Goal: Task Accomplishment & Management: Complete application form

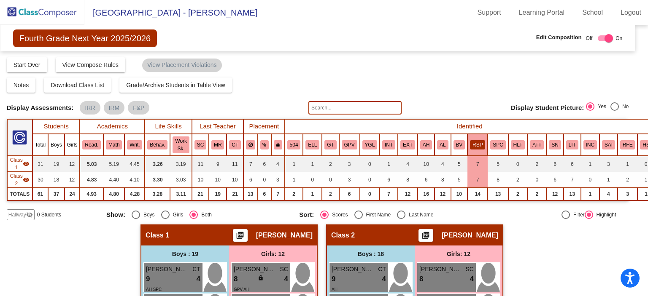
click at [52, 14] on img at bounding box center [42, 12] width 84 height 25
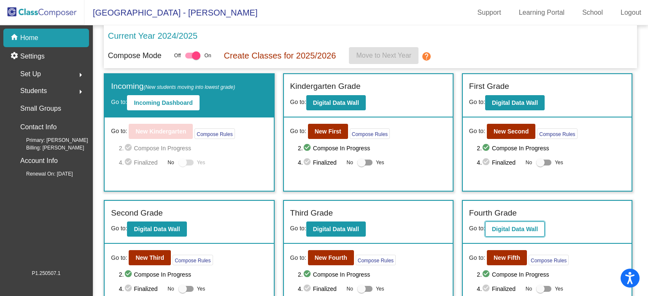
click at [509, 229] on b "Digital Data Wall" at bounding box center [515, 229] width 46 height 7
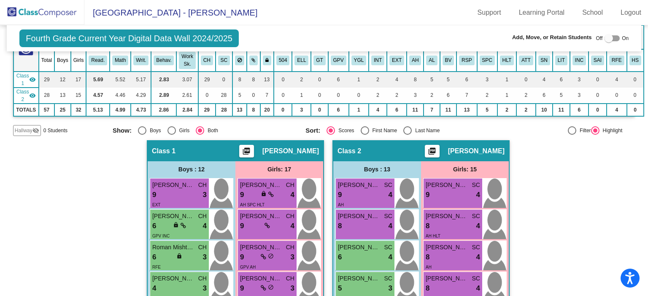
scroll to position [97, 0]
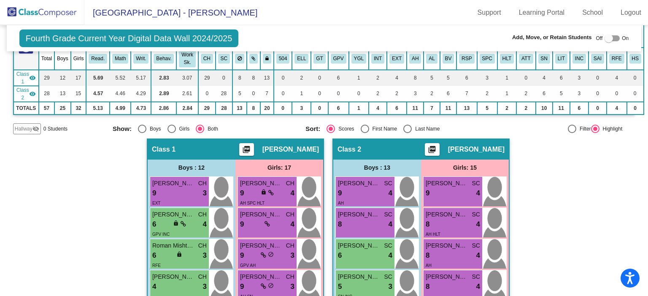
click at [613, 35] on div at bounding box center [611, 38] width 15 height 6
checkbox input "true"
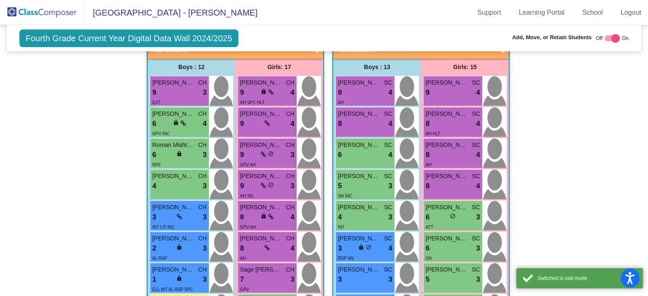
scroll to position [76, 0]
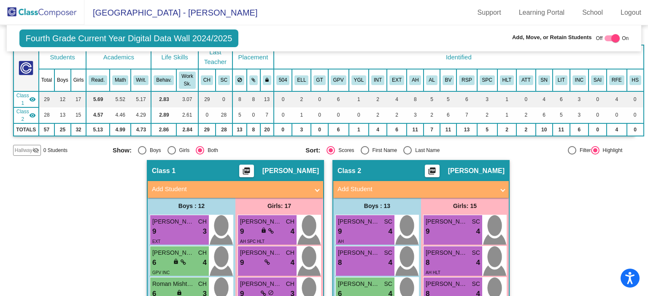
click at [180, 185] on mat-panel-title "Add Student" at bounding box center [230, 190] width 157 height 10
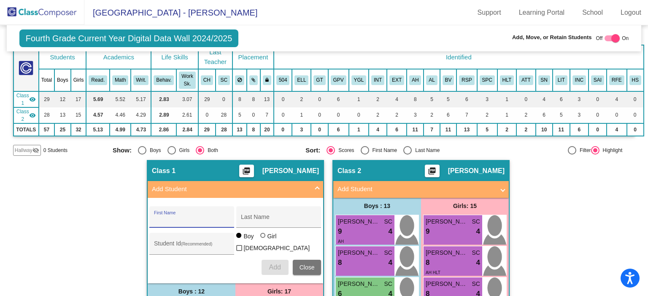
click at [184, 217] on input "First Name" at bounding box center [192, 220] width 76 height 7
type input "Brage"
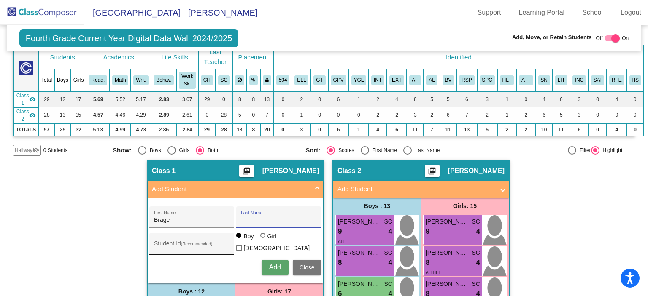
click at [183, 244] on input "Student Id (Recommended)" at bounding box center [192, 247] width 76 height 7
paste input "1200034205"
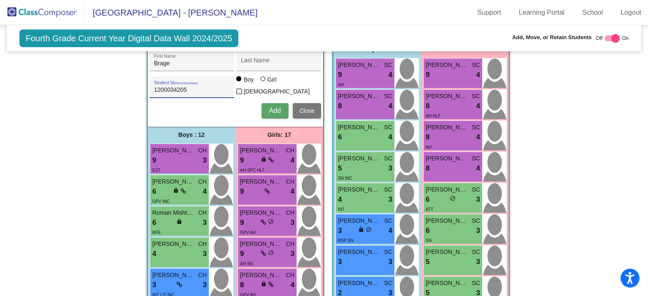
scroll to position [235, 0]
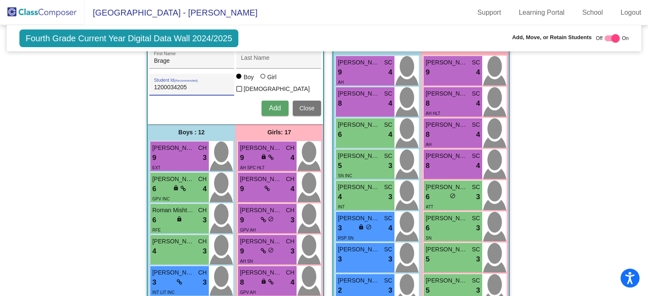
type input "1200034205"
click at [270, 105] on span "Add" at bounding box center [275, 108] width 12 height 7
click at [263, 60] on input "Last Name" at bounding box center [279, 61] width 76 height 7
type input "Cordell"
click at [266, 105] on button "Add" at bounding box center [274, 108] width 27 height 15
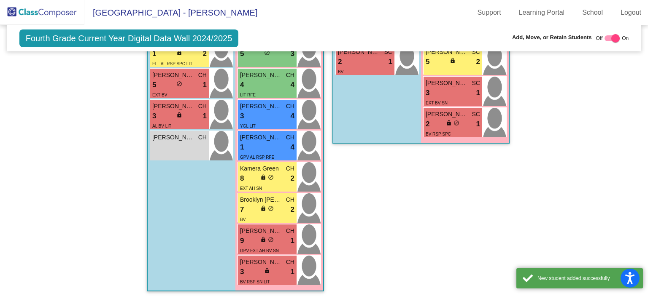
scroll to position [620, 0]
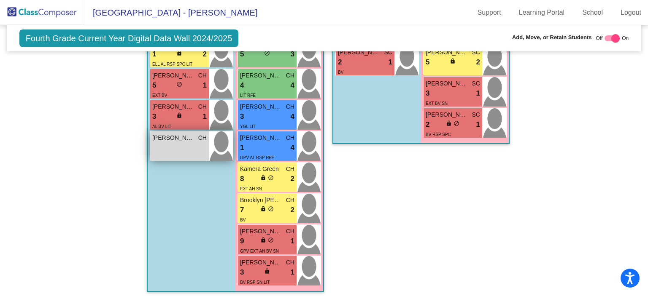
click at [176, 143] on div "Brage Cordell CH lock do_not_disturb_alt" at bounding box center [179, 147] width 59 height 30
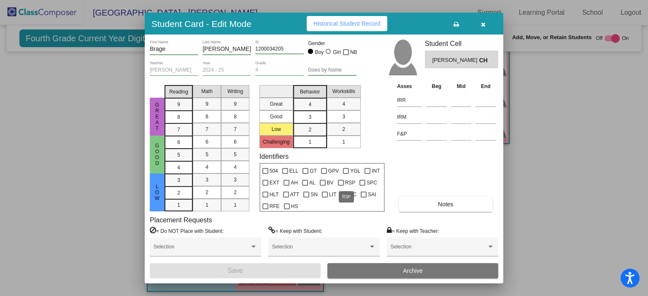
click at [340, 183] on div at bounding box center [341, 183] width 6 height 6
click at [340, 186] on input "RSP" at bounding box center [340, 186] width 0 height 0
checkbox input "true"
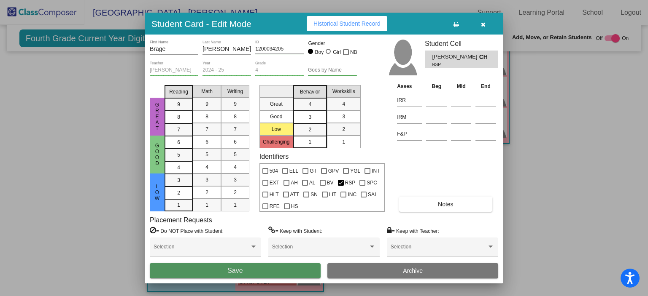
click at [268, 266] on button "Save" at bounding box center [235, 270] width 171 height 15
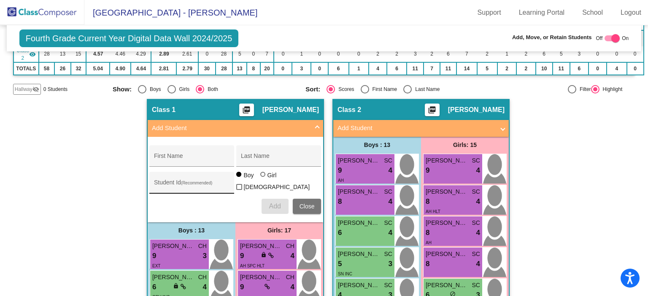
scroll to position [137, 0]
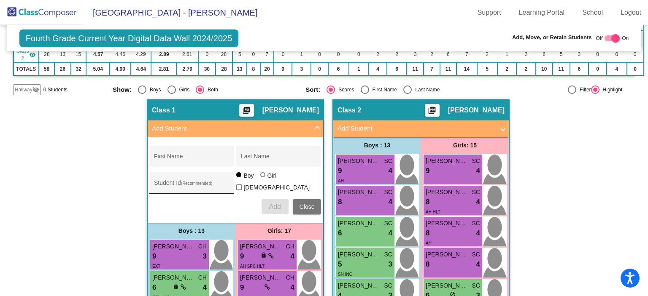
click at [195, 183] on input "Student Id (Recommended)" at bounding box center [192, 186] width 76 height 7
paste input "1200032760"
type input "1200032760"
click at [190, 158] on input "First Name" at bounding box center [192, 159] width 76 height 7
type input "Sofia"
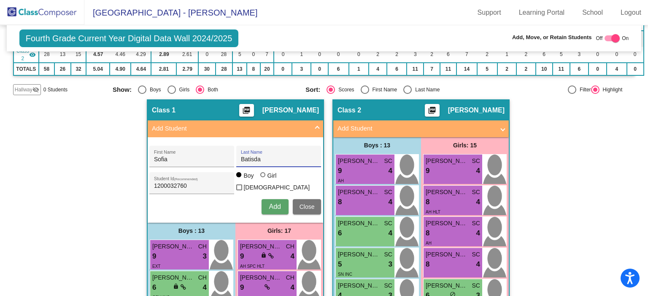
type input "Batisda"
click at [260, 177] on div at bounding box center [262, 174] width 5 height 5
click at [263, 179] on input "Girl" at bounding box center [263, 179] width 0 height 0
radio input "true"
click at [265, 156] on input "Batisda" at bounding box center [279, 159] width 76 height 7
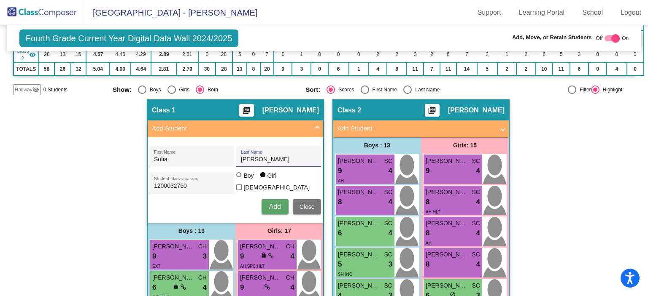
type input "Bastida"
click at [274, 203] on span "Add" at bounding box center [275, 206] width 12 height 7
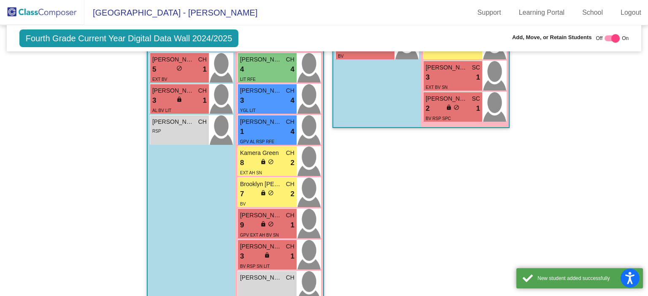
scroll to position [651, 0]
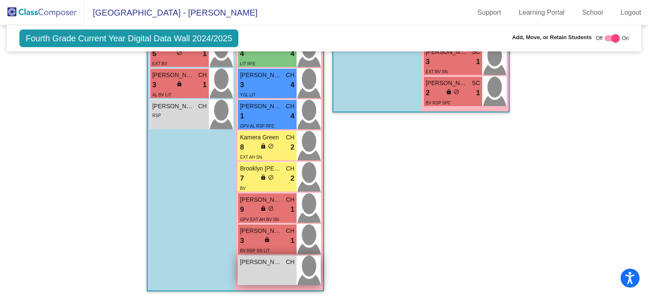
click at [266, 264] on div "Sofia Bastida CH lock do_not_disturb_alt" at bounding box center [267, 271] width 59 height 30
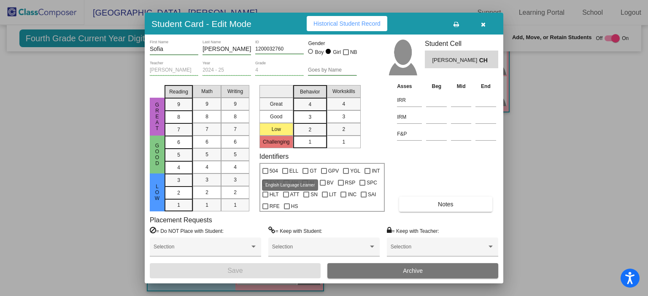
click at [288, 170] on div at bounding box center [285, 171] width 6 height 6
click at [285, 174] on input "ELL" at bounding box center [285, 174] width 0 height 0
checkbox input "true"
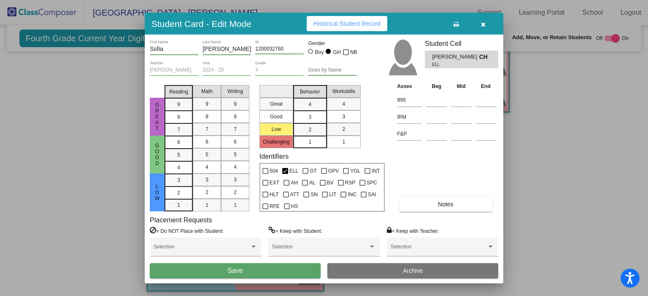
click at [286, 266] on button "Save" at bounding box center [235, 270] width 171 height 15
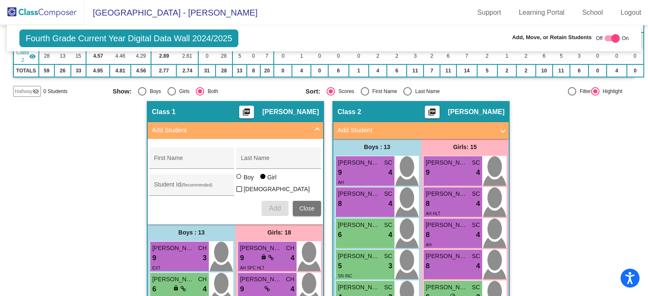
scroll to position [135, 0]
click at [403, 92] on div "Select an option" at bounding box center [407, 91] width 8 height 8
click at [407, 96] on input "Last Name" at bounding box center [407, 96] width 0 height 0
radio input "true"
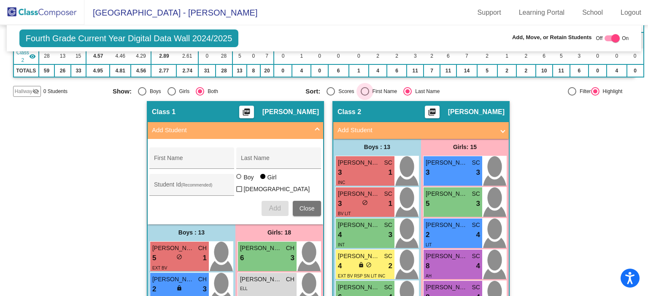
click at [363, 91] on div "Select an option" at bounding box center [364, 91] width 8 height 8
click at [364, 96] on input "First Name" at bounding box center [364, 96] width 0 height 0
radio input "true"
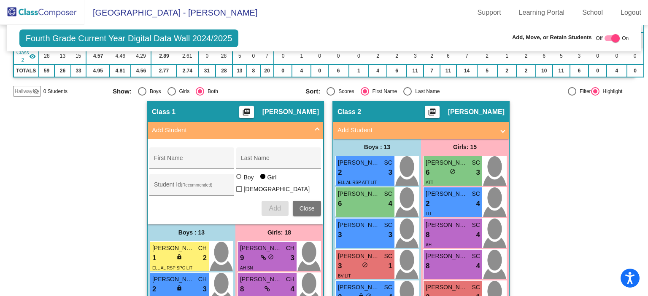
click at [327, 89] on div "Select an option" at bounding box center [330, 91] width 8 height 8
click at [330, 96] on input "Scores" at bounding box center [330, 96] width 0 height 0
radio input "true"
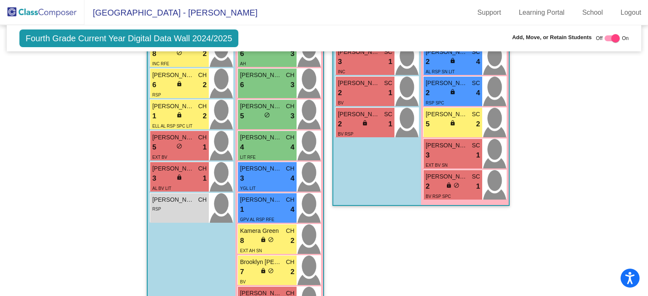
scroll to position [651, 0]
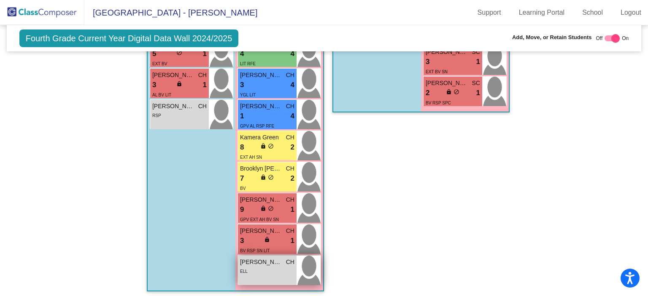
click at [265, 267] on div "ELL" at bounding box center [267, 271] width 54 height 9
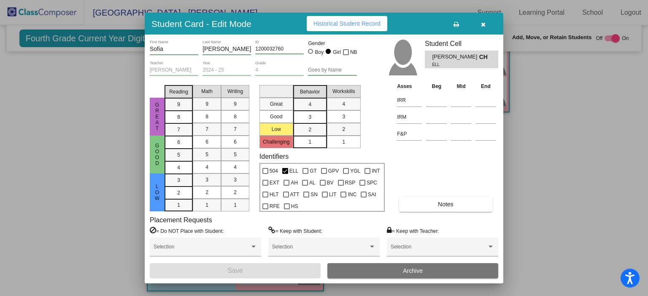
click at [427, 268] on button "Archive" at bounding box center [412, 270] width 171 height 15
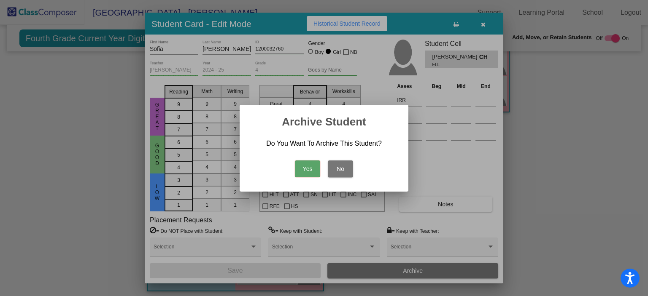
click at [308, 169] on button "Yes" at bounding box center [307, 169] width 25 height 17
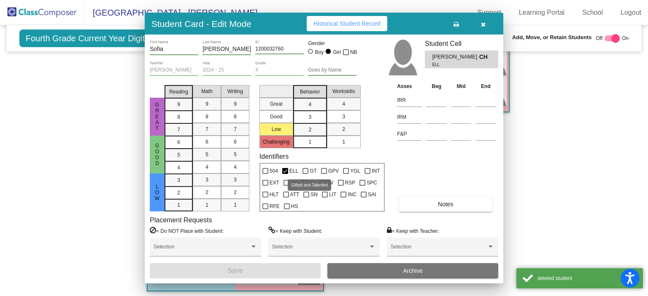
scroll to position [620, 0]
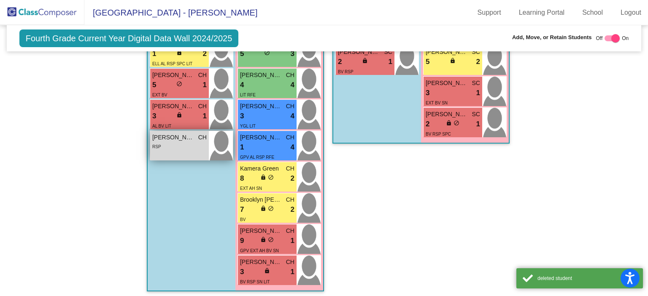
click at [186, 137] on span "Brage Cordell" at bounding box center [173, 137] width 42 height 9
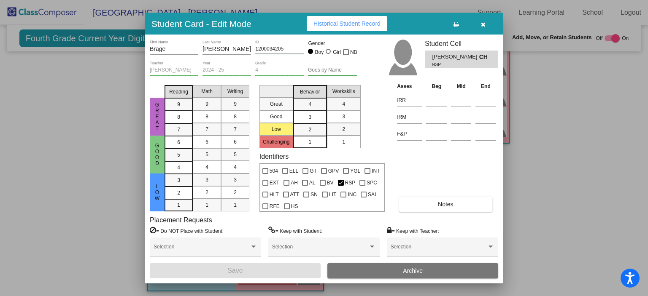
drag, startPoint x: 186, startPoint y: 137, endPoint x: 61, endPoint y: 145, distance: 125.9
click at [61, 145] on div at bounding box center [324, 148] width 648 height 296
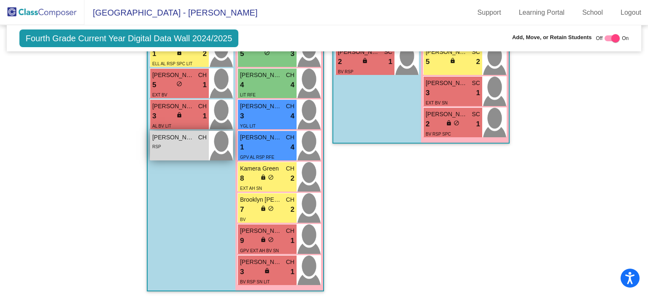
click at [186, 142] on div "RSP" at bounding box center [179, 146] width 54 height 9
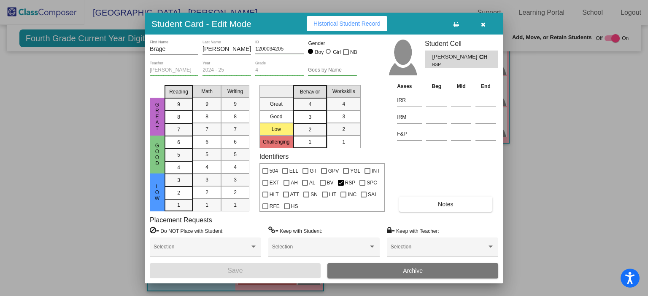
click at [409, 274] on button "Archive" at bounding box center [412, 270] width 171 height 15
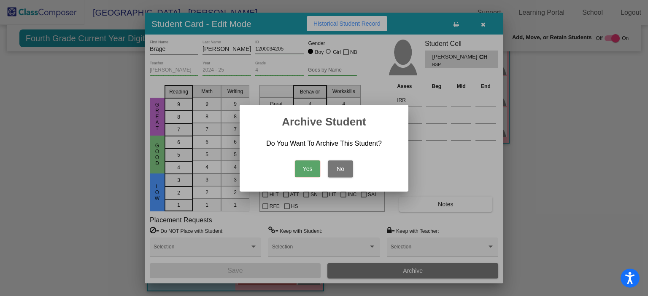
click at [299, 171] on button "Yes" at bounding box center [307, 169] width 25 height 17
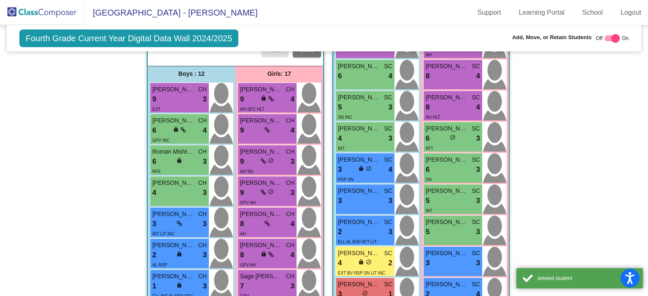
scroll to position [0, 0]
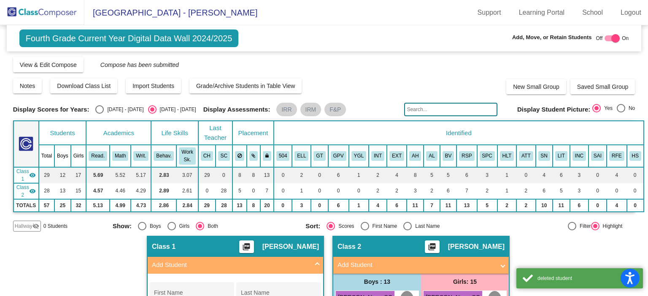
click at [52, 15] on img at bounding box center [42, 12] width 84 height 25
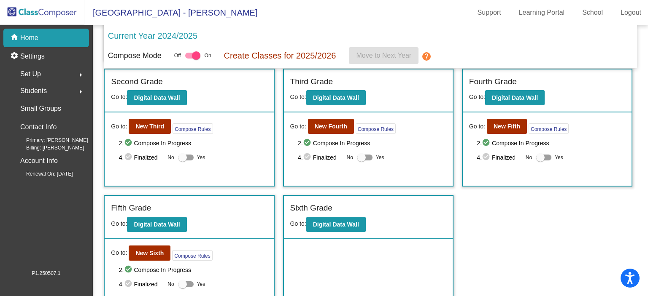
scroll to position [146, 0]
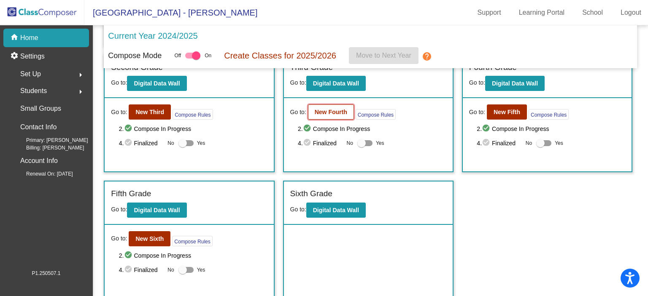
click at [334, 110] on b "New Fourth" at bounding box center [331, 112] width 32 height 7
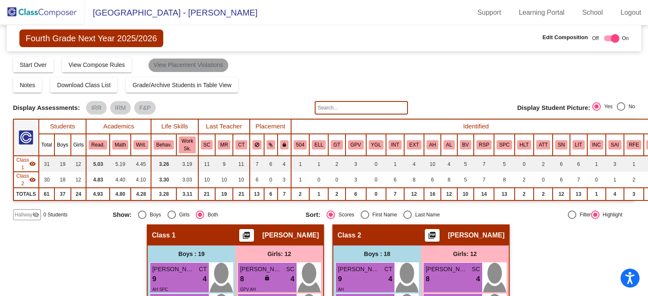
click at [196, 62] on mat-chip "View Placement Violations" at bounding box center [187, 65] width 79 height 13
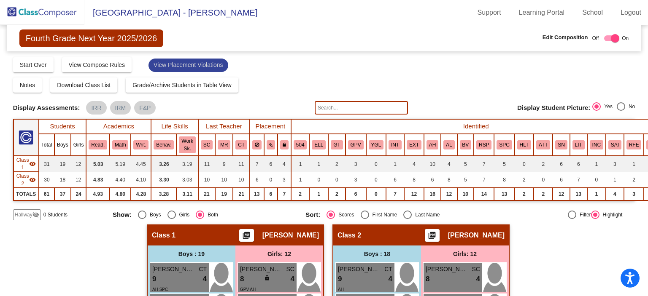
click at [188, 64] on mat-chip "View Placement Violations" at bounding box center [187, 65] width 79 height 13
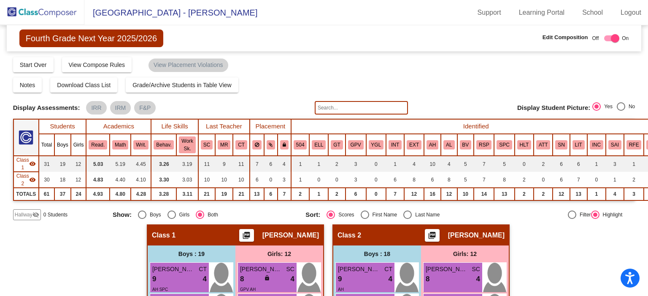
click at [67, 10] on img at bounding box center [42, 12] width 84 height 25
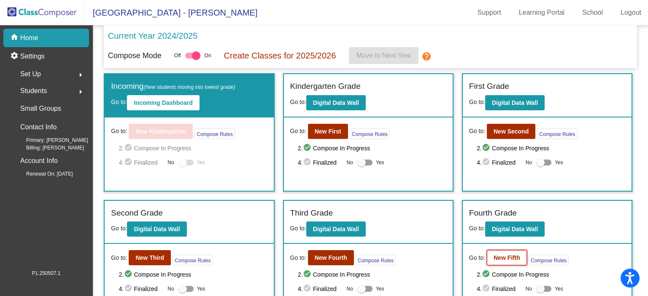
click at [496, 258] on b "New Fifth" at bounding box center [506, 258] width 27 height 7
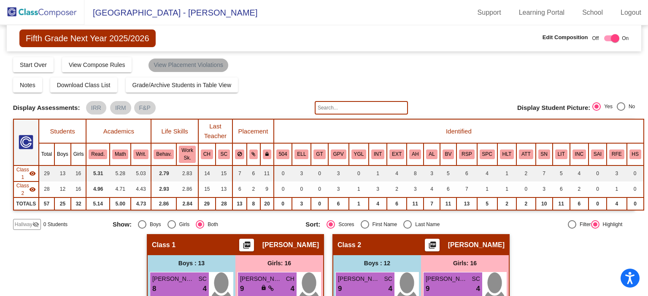
click at [213, 65] on mat-chip "View Placement Violations" at bounding box center [187, 65] width 79 height 13
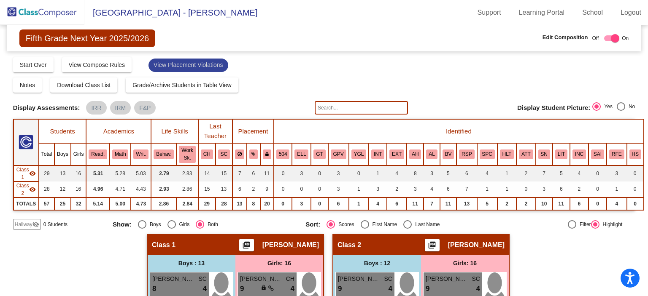
click at [220, 64] on mat-chip "View Placement Violations" at bounding box center [187, 65] width 79 height 13
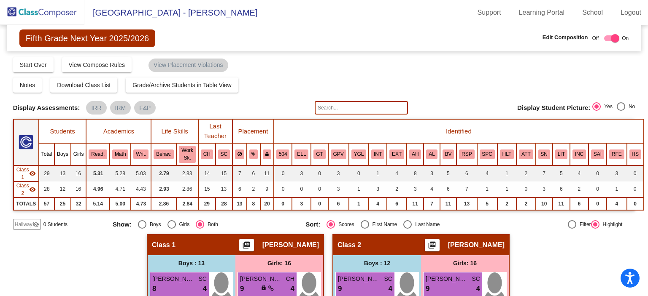
click at [63, 13] on img at bounding box center [42, 12] width 84 height 25
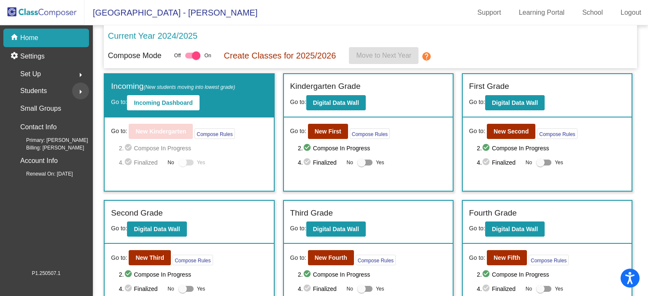
click at [79, 91] on mat-icon "arrow_right" at bounding box center [80, 92] width 10 height 10
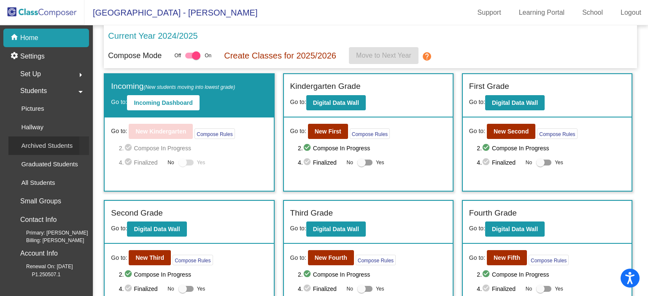
click at [40, 147] on p "Archived Students" at bounding box center [46, 146] width 51 height 10
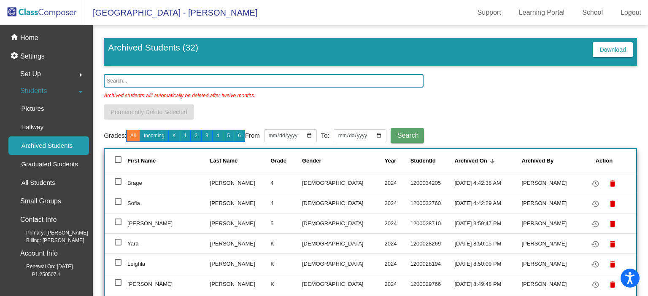
scroll to position [12, 0]
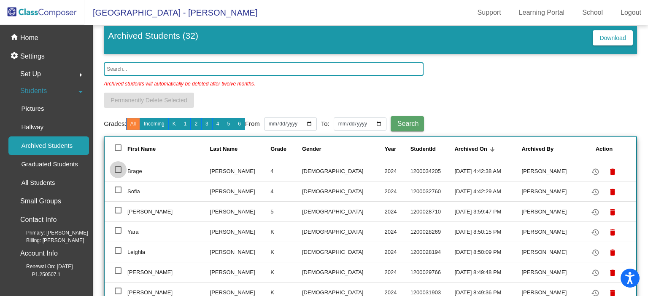
click at [117, 168] on div at bounding box center [118, 170] width 7 height 7
click at [118, 173] on input "select row 2" at bounding box center [118, 173] width 0 height 0
checkbox input "true"
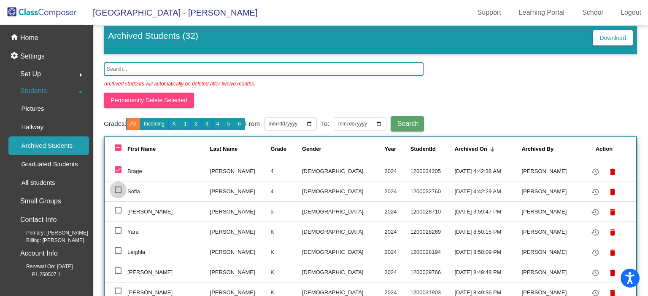
click at [117, 188] on div at bounding box center [118, 190] width 7 height 7
click at [118, 194] on input "select row 3" at bounding box center [118, 194] width 0 height 0
checkbox input "true"
click at [590, 172] on mat-icon "restore" at bounding box center [595, 172] width 10 height 10
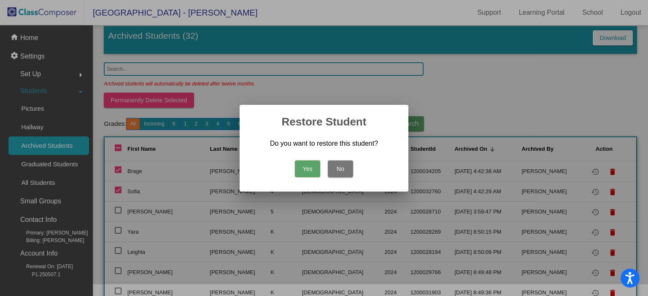
click at [307, 167] on button "Yes" at bounding box center [307, 169] width 25 height 17
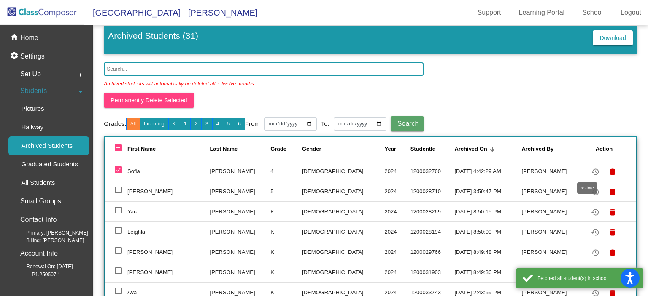
click at [590, 170] on mat-icon "restore" at bounding box center [595, 172] width 10 height 10
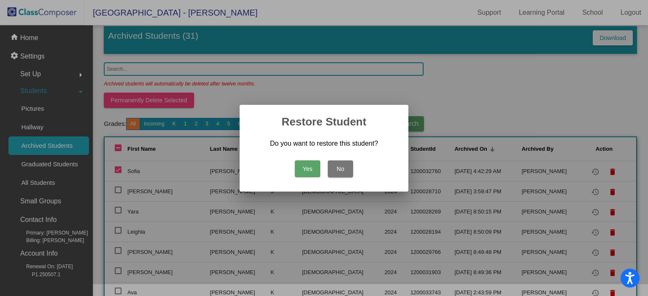
click at [301, 163] on button "Yes" at bounding box center [307, 169] width 25 height 17
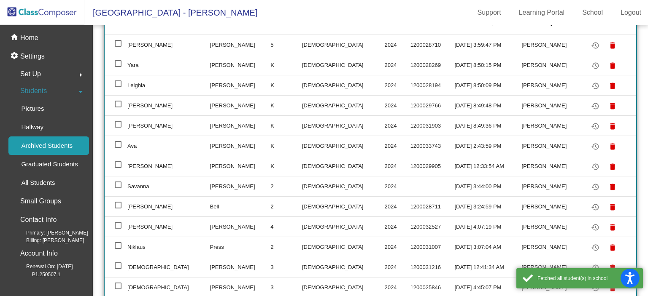
scroll to position [0, 0]
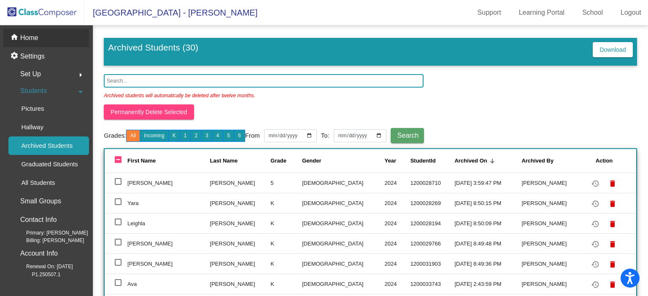
click at [35, 38] on p "Home" at bounding box center [29, 38] width 18 height 10
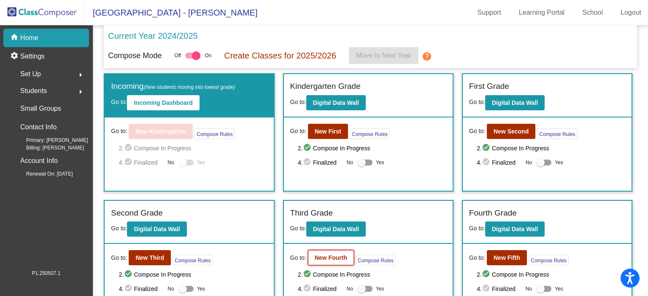
click at [333, 259] on b "New Fourth" at bounding box center [331, 258] width 32 height 7
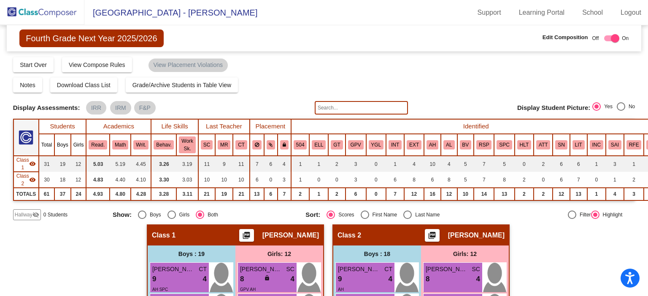
click at [26, 214] on span "Hallway" at bounding box center [24, 215] width 18 height 8
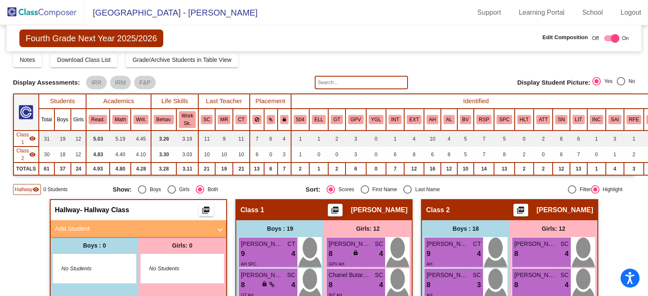
scroll to position [32, 0]
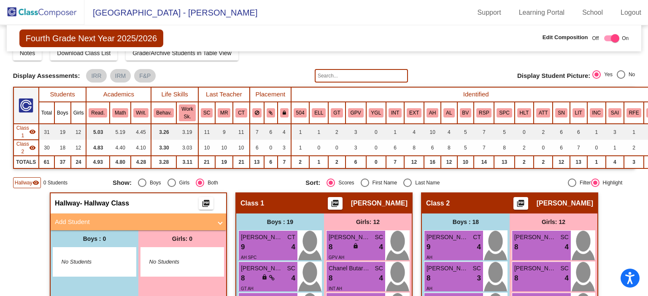
click at [209, 218] on mat-panel-title "Add Student" at bounding box center [133, 223] width 157 height 10
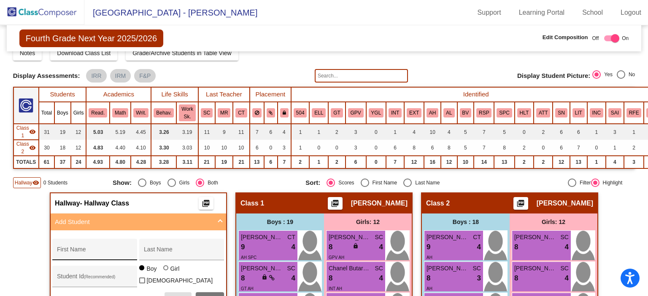
click at [85, 250] on input "First Name" at bounding box center [95, 253] width 76 height 7
type input "Sofia"
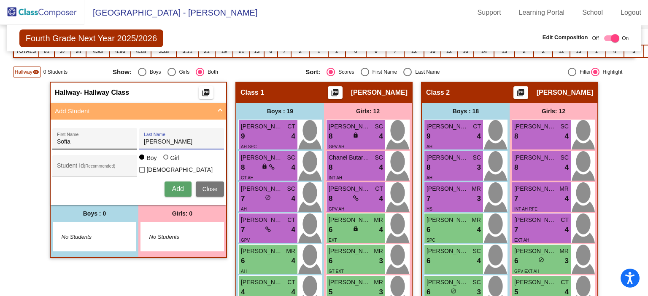
scroll to position [145, 0]
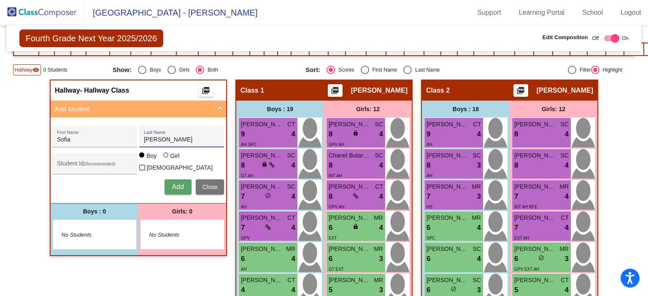
type input "Bastida"
click at [163, 158] on div at bounding box center [165, 155] width 5 height 5
click at [166, 160] on input "Girl" at bounding box center [166, 159] width 0 height 0
radio input "true"
click at [115, 164] on input "Student Id (Recommended)" at bounding box center [95, 167] width 76 height 7
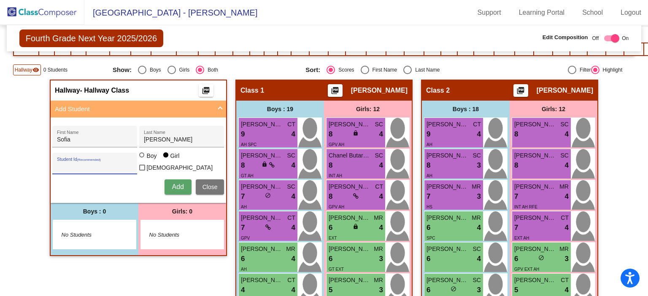
click at [115, 164] on input "Student Id (Recommended)" at bounding box center [95, 167] width 76 height 7
paste input "1200032760"
click at [172, 186] on span "Add" at bounding box center [178, 186] width 12 height 7
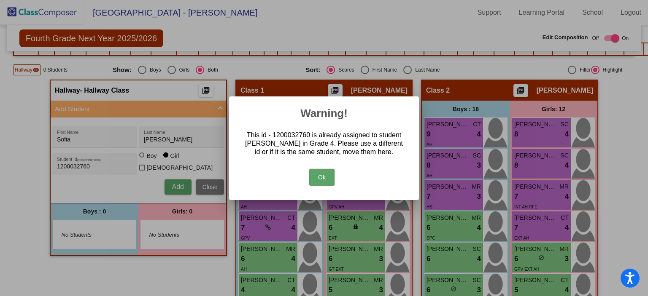
click at [317, 174] on button "Ok" at bounding box center [321, 177] width 25 height 17
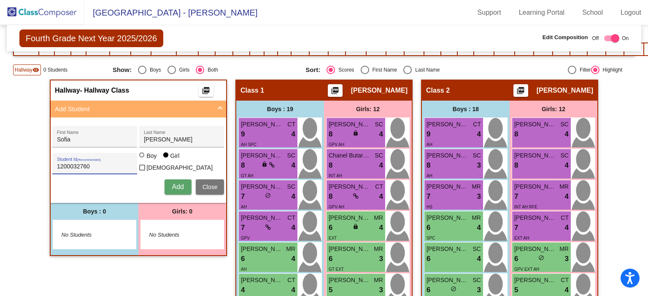
click at [106, 164] on input "1200032760" at bounding box center [95, 167] width 76 height 7
type input "1"
click at [172, 183] on span "Add" at bounding box center [178, 186] width 12 height 7
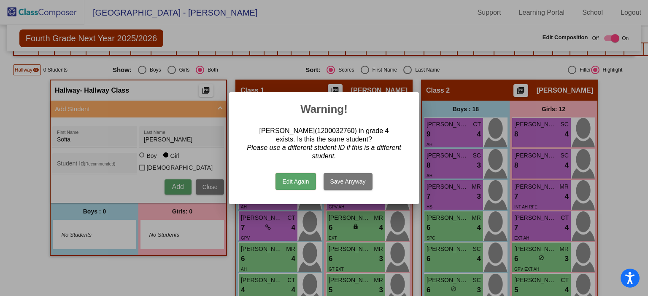
click at [337, 183] on button "Save Anyway" at bounding box center [347, 181] width 49 height 17
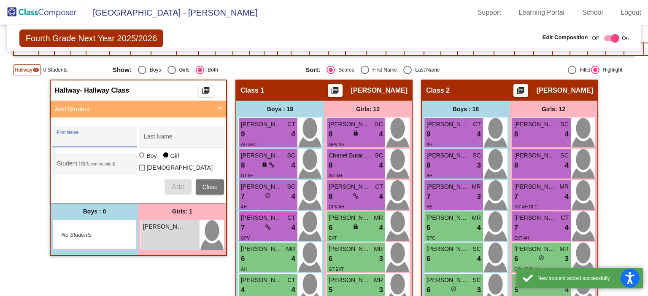
click at [80, 140] on input "First Name" at bounding box center [95, 140] width 76 height 7
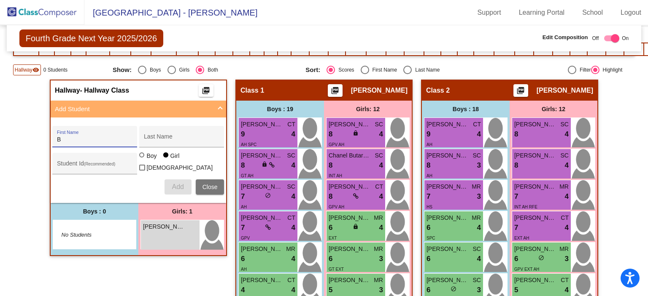
drag, startPoint x: 80, startPoint y: 140, endPoint x: 92, endPoint y: 135, distance: 13.1
click at [92, 137] on input "B" at bounding box center [95, 140] width 76 height 7
type input "Brage"
type input "Cordell"
click at [141, 158] on div at bounding box center [141, 155] width 5 height 5
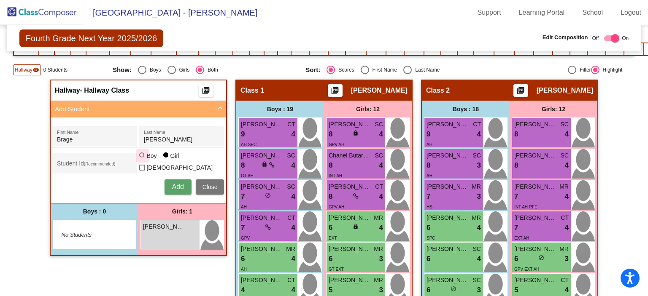
click at [142, 159] on input "Boy" at bounding box center [142, 159] width 0 height 0
radio input "true"
click at [173, 187] on span "Add" at bounding box center [178, 186] width 12 height 7
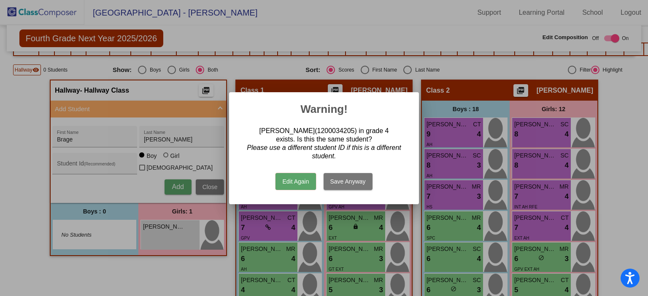
click at [283, 180] on button "Edit Again" at bounding box center [295, 181] width 40 height 17
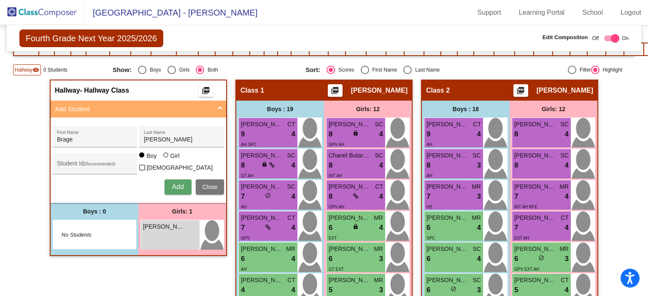
click at [178, 186] on span "Add" at bounding box center [178, 186] width 12 height 7
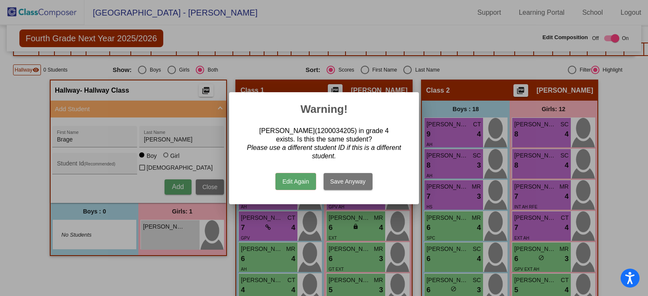
click at [348, 180] on button "Save Anyway" at bounding box center [347, 181] width 49 height 17
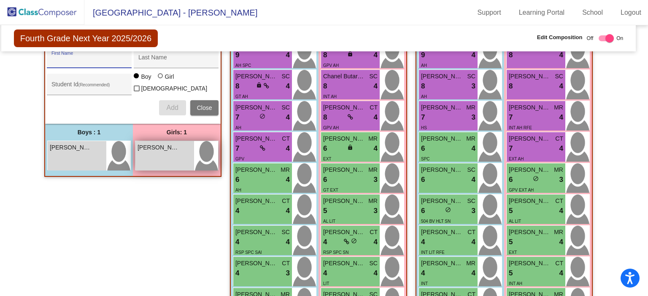
scroll to position [217, 5]
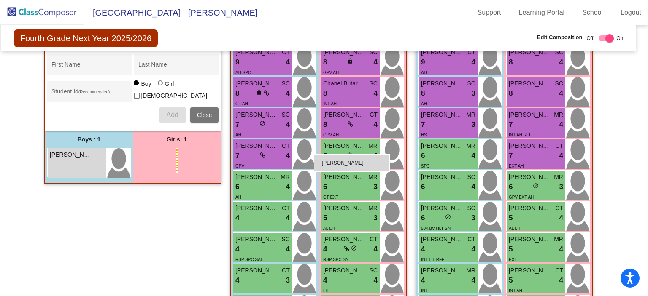
drag, startPoint x: 160, startPoint y: 164, endPoint x: 314, endPoint y: 154, distance: 153.8
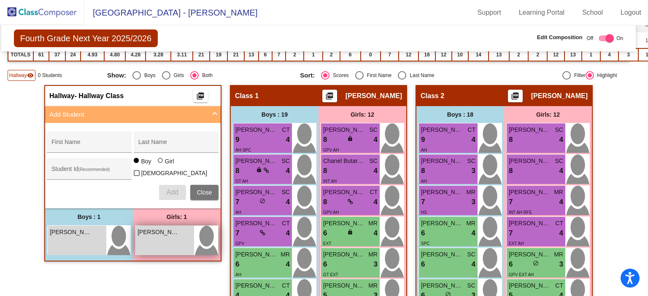
scroll to position [148, 5]
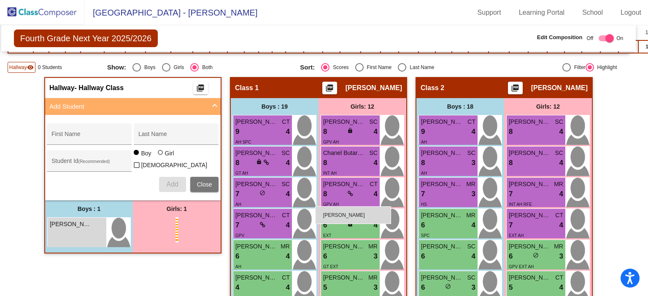
drag, startPoint x: 163, startPoint y: 226, endPoint x: 315, endPoint y: 207, distance: 153.0
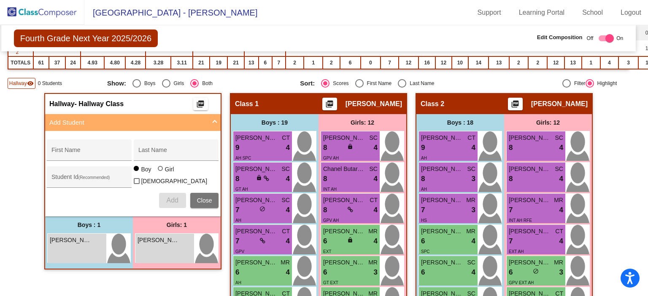
scroll to position [118, 5]
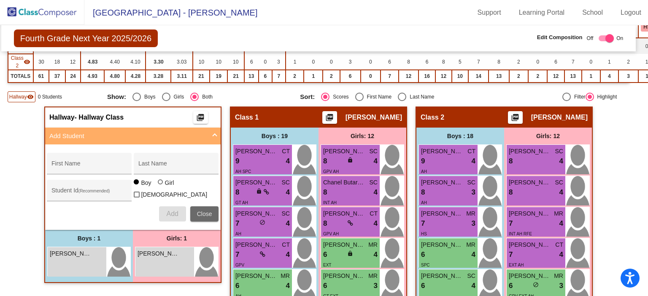
click at [202, 211] on span "Close" at bounding box center [204, 214] width 15 height 7
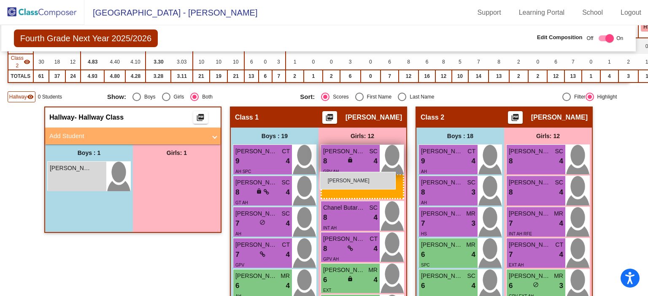
drag, startPoint x: 174, startPoint y: 169, endPoint x: 320, endPoint y: 172, distance: 145.9
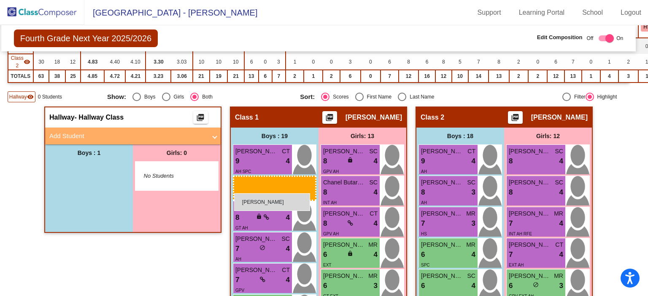
drag, startPoint x: 76, startPoint y: 174, endPoint x: 234, endPoint y: 194, distance: 159.3
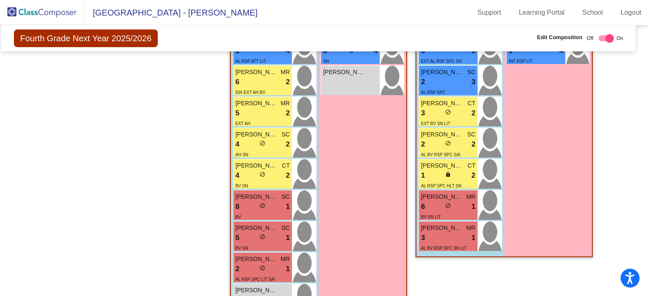
scroll to position [606, 5]
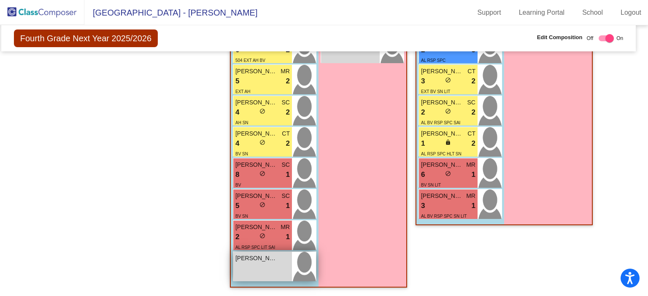
click at [262, 259] on span "Brage Cordell" at bounding box center [256, 258] width 42 height 9
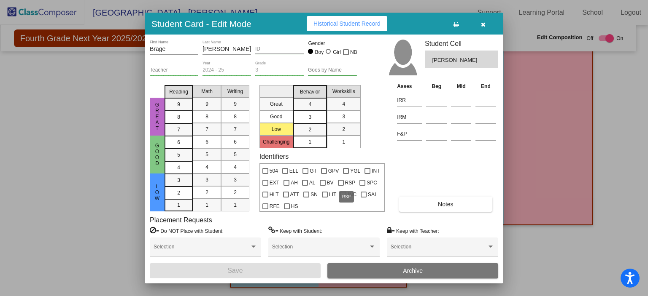
click at [341, 181] on div at bounding box center [341, 183] width 6 height 6
click at [341, 186] on input "RSP" at bounding box center [340, 186] width 0 height 0
checkbox input "true"
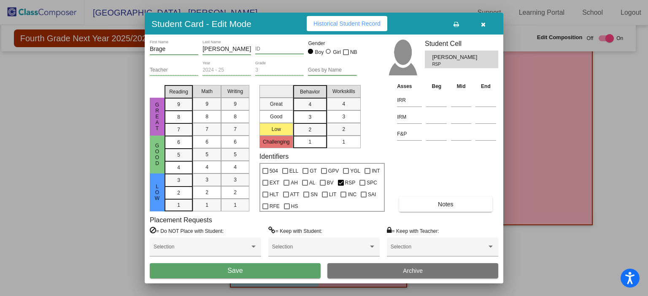
click at [337, 22] on span "Historical Student Record" at bounding box center [346, 23] width 67 height 7
click at [291, 272] on button "Save" at bounding box center [235, 270] width 171 height 15
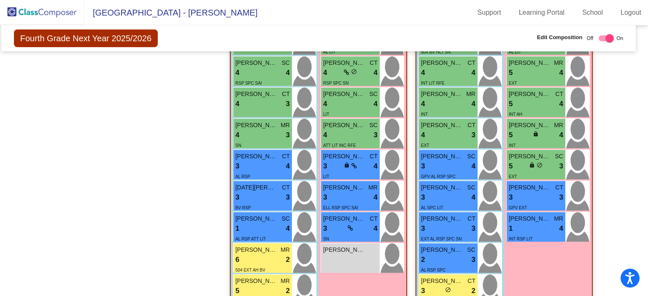
scroll to position [456, 5]
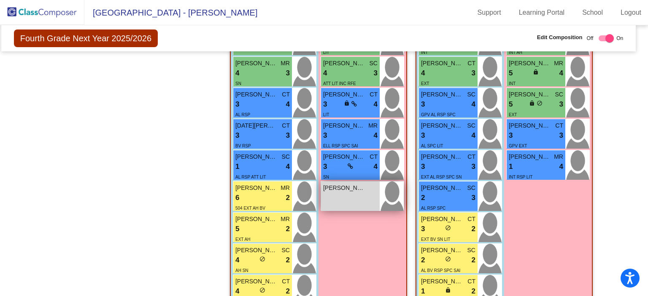
click at [345, 198] on div "Sofia Bastida lock do_not_disturb_alt" at bounding box center [350, 197] width 59 height 30
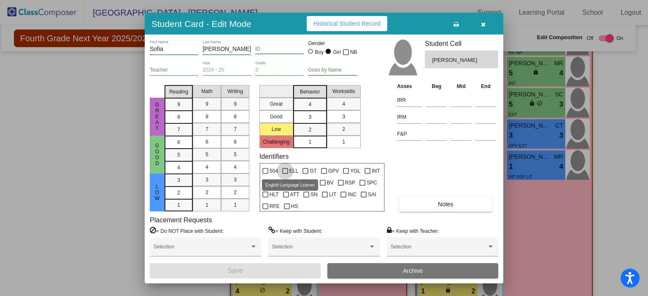
click at [285, 171] on div at bounding box center [285, 171] width 6 height 6
click at [285, 174] on input "ELL" at bounding box center [285, 174] width 0 height 0
checkbox input "true"
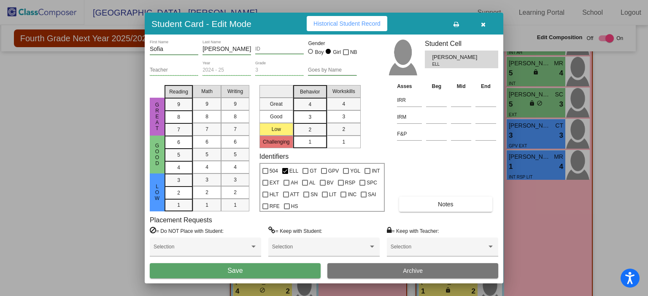
click at [275, 273] on button "Save" at bounding box center [235, 270] width 171 height 15
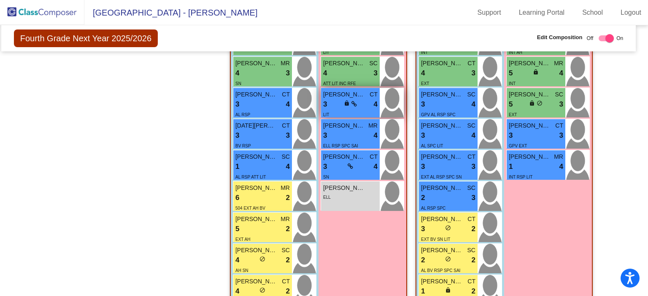
click at [344, 101] on span "lock" at bounding box center [347, 103] width 6 height 6
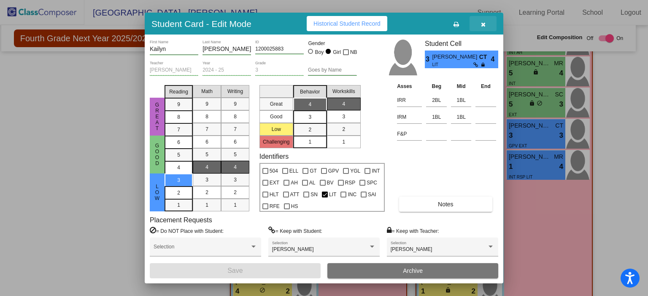
click at [486, 23] on button "button" at bounding box center [482, 23] width 27 height 15
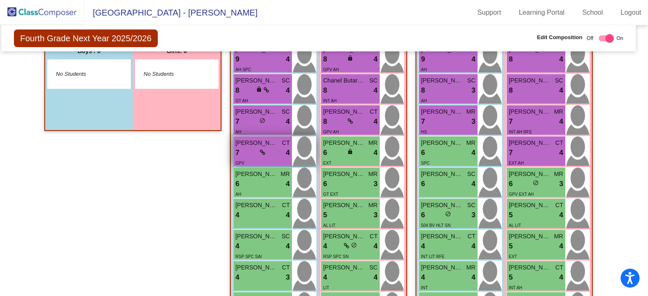
scroll to position [220, 5]
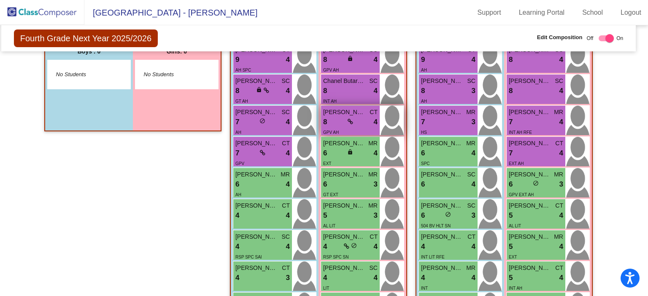
click at [338, 117] on div "8 lock do_not_disturb_alt 4" at bounding box center [350, 122] width 54 height 11
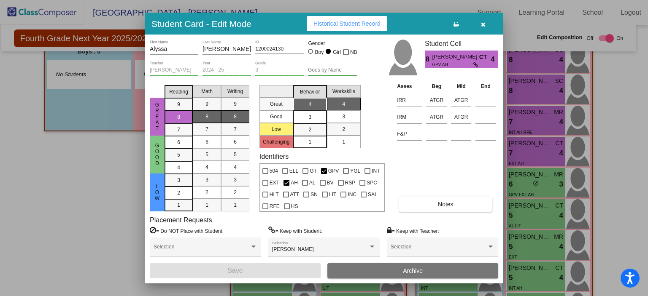
click at [480, 26] on button "button" at bounding box center [482, 23] width 27 height 15
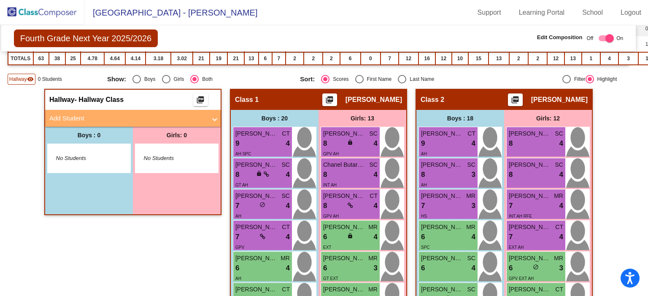
scroll to position [136, 5]
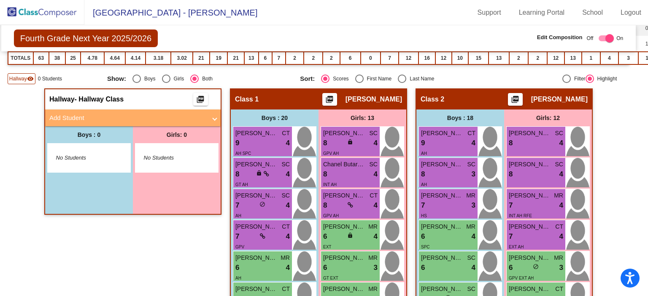
click at [22, 81] on span "Hallway" at bounding box center [18, 79] width 18 height 8
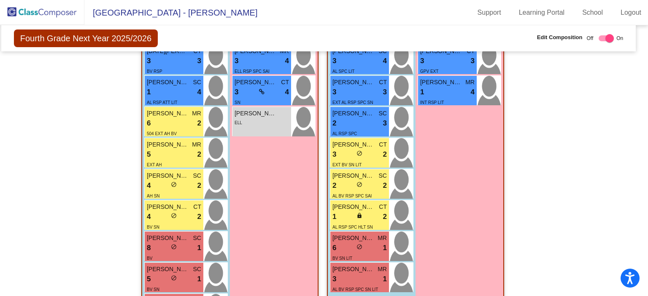
scroll to position [535, 5]
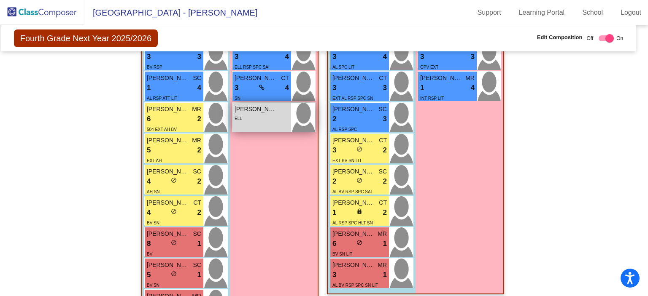
click at [263, 114] on div "ELL" at bounding box center [261, 118] width 54 height 9
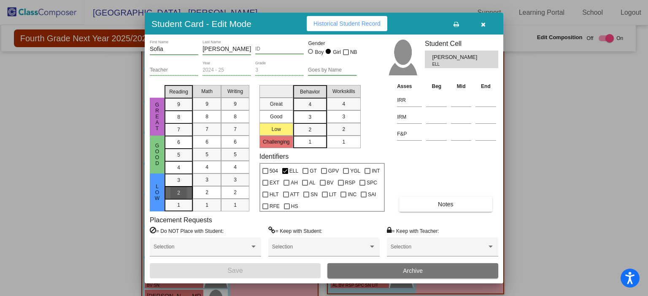
click at [181, 187] on div "2" at bounding box center [178, 180] width 16 height 13
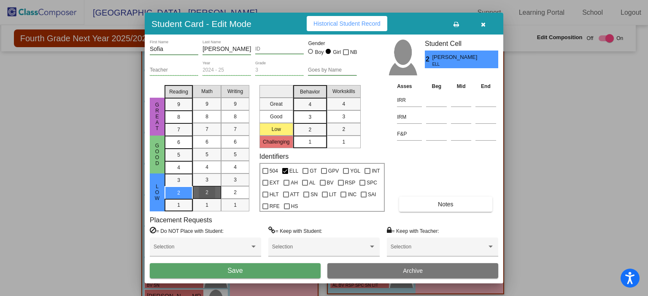
click at [199, 195] on div "2" at bounding box center [207, 192] width 16 height 13
click at [304, 111] on div "3" at bounding box center [309, 104] width 16 height 13
click at [231, 192] on div "2" at bounding box center [235, 192] width 16 height 13
click at [266, 266] on button "Save" at bounding box center [235, 270] width 171 height 15
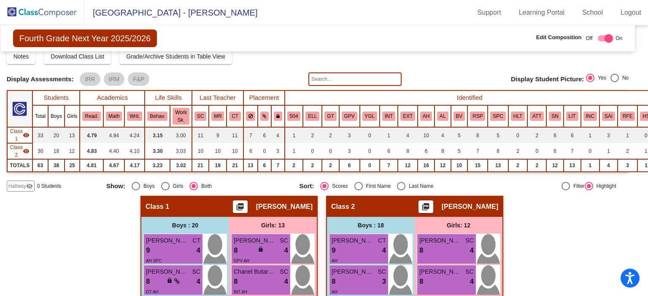
scroll to position [0, 6]
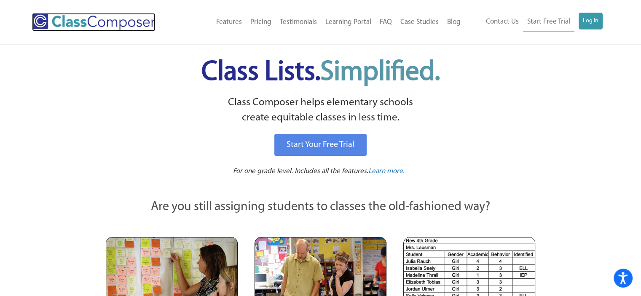
click at [55, 24] on img at bounding box center [94, 22] width 124 height 18
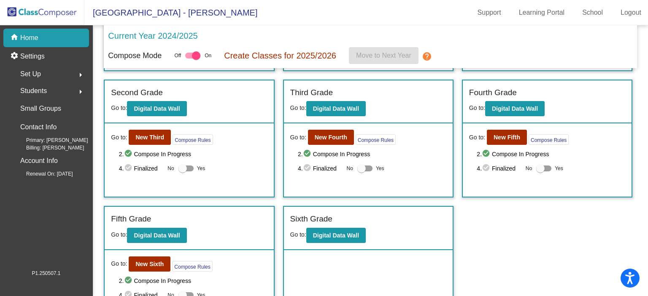
scroll to position [124, 0]
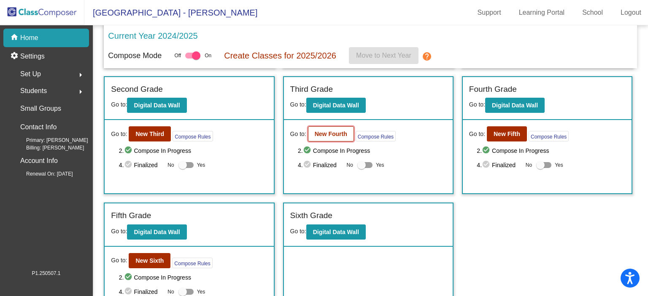
click at [331, 132] on b "New Fourth" at bounding box center [331, 134] width 32 height 7
